Goal: Information Seeking & Learning: Learn about a topic

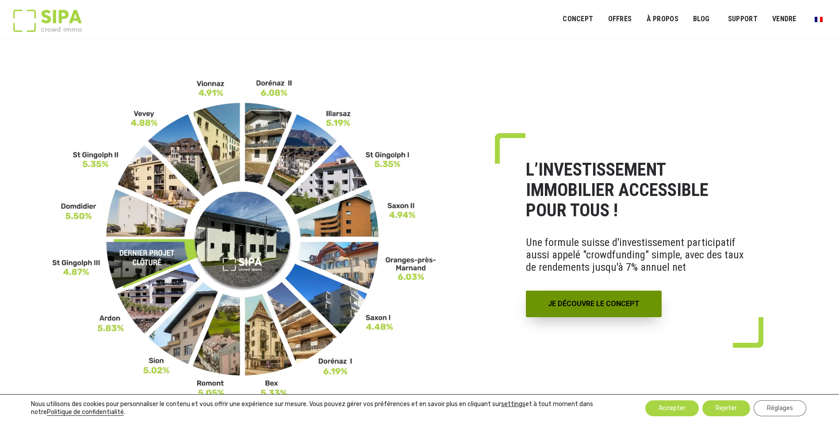
click at [594, 302] on link "JE DÉCOUVRE LE CONCEPT" at bounding box center [594, 304] width 136 height 27
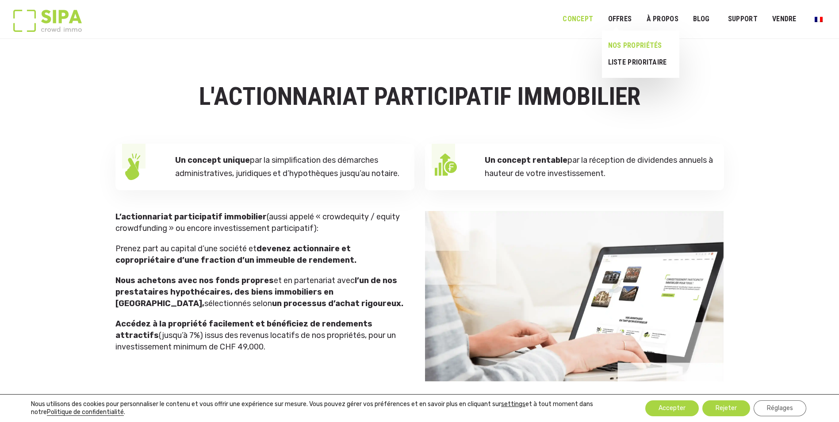
click at [636, 45] on link "NOS PROPRIÉTÉS" at bounding box center [637, 45] width 70 height 17
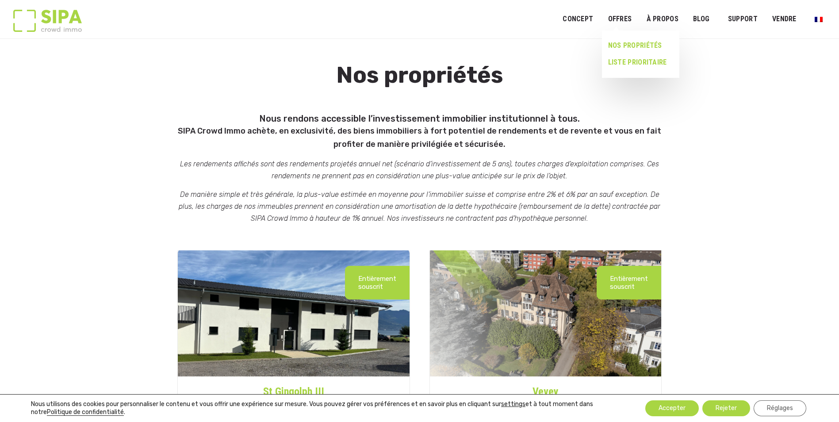
click at [629, 62] on link "LISTE PRIORITAIRE" at bounding box center [637, 62] width 70 height 17
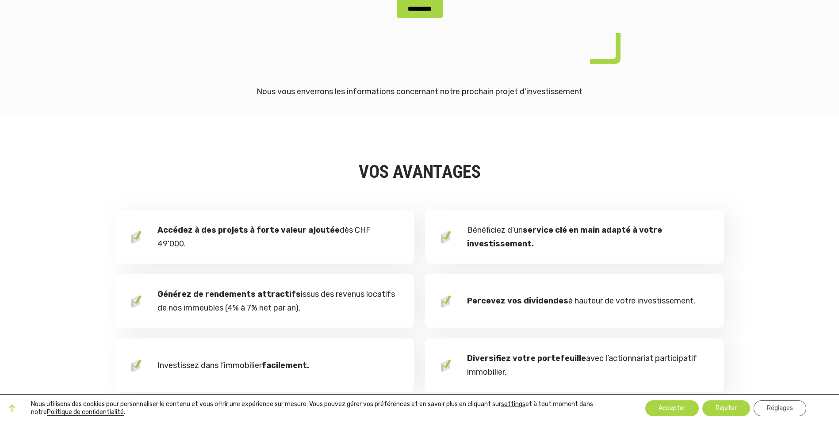
scroll to position [841, 0]
